Goal: Information Seeking & Learning: Learn about a topic

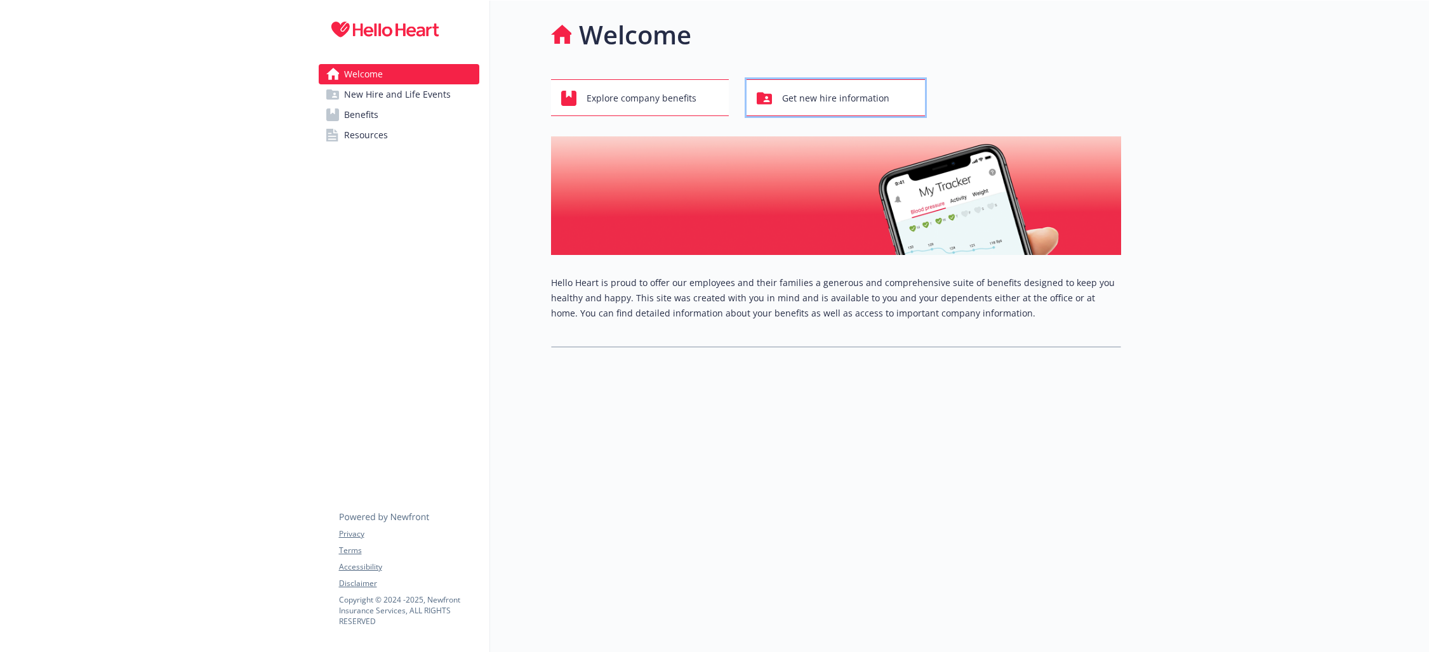
click at [823, 92] on span "Get new hire information" at bounding box center [835, 98] width 107 height 24
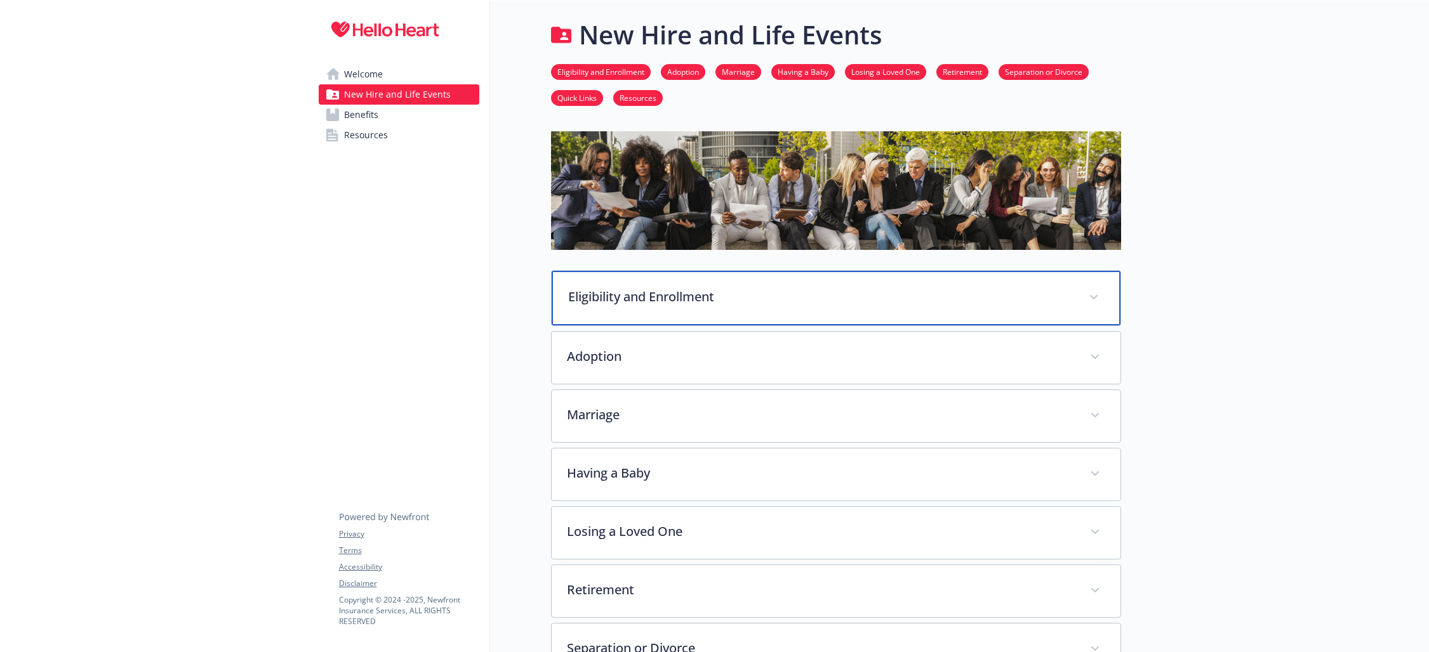
click at [1068, 300] on p "Eligibility and Enrollment" at bounding box center [820, 297] width 505 height 19
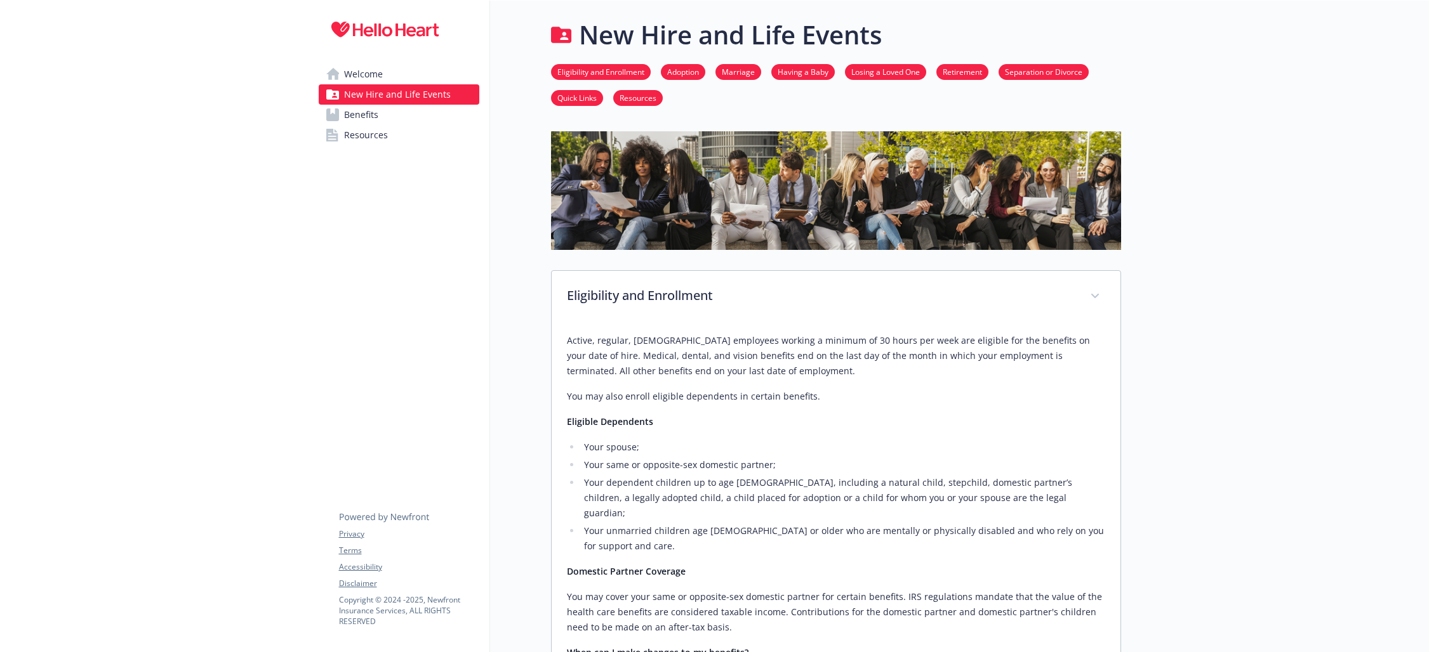
click at [365, 116] on span "Benefits" at bounding box center [361, 115] width 34 height 20
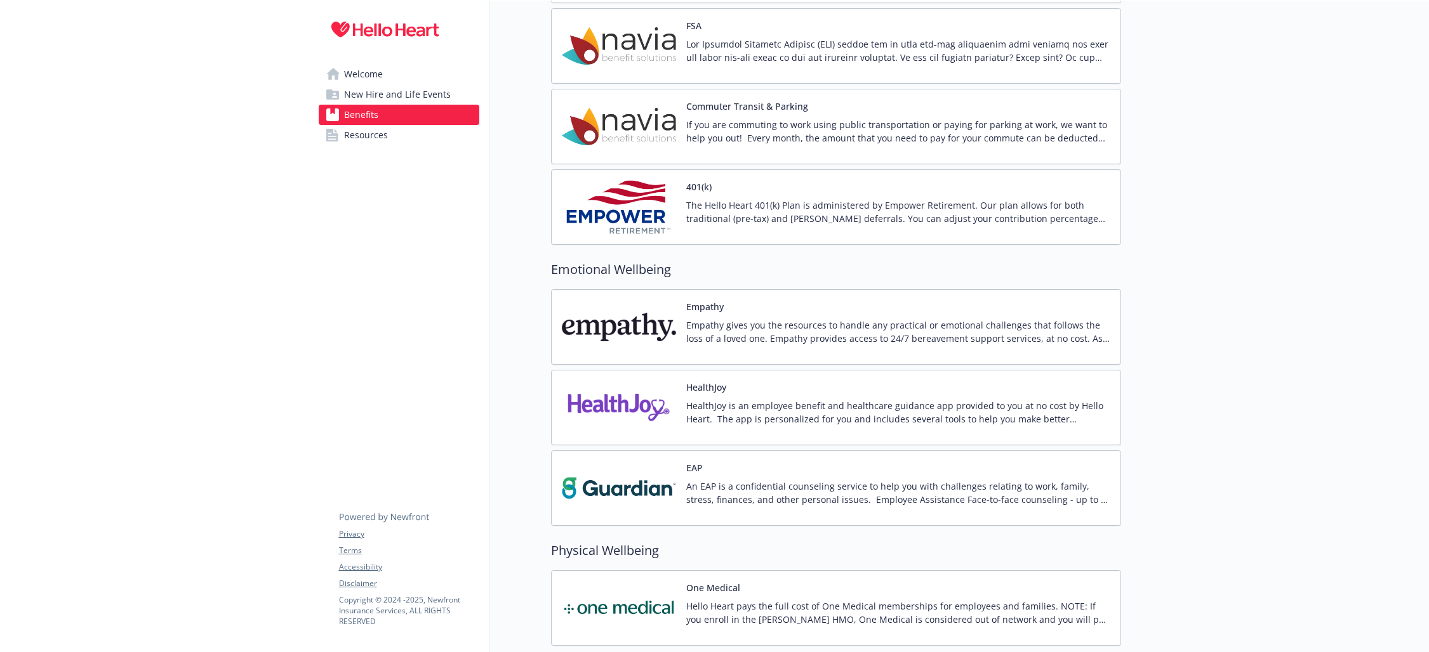
scroll to position [314, 0]
